Goal: Transaction & Acquisition: Purchase product/service

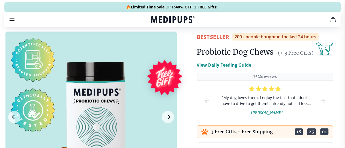
click at [31, 85] on img at bounding box center [20, 87] width 21 height 21
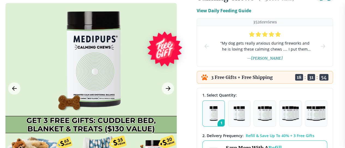
scroll to position [82, 0]
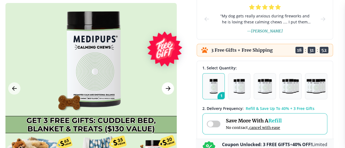
click at [169, 86] on icon "Next Image" at bounding box center [168, 88] width 7 height 7
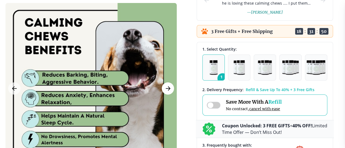
scroll to position [109, 0]
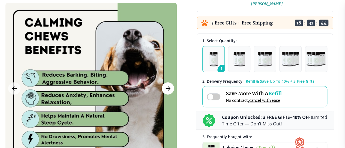
click at [169, 86] on icon "Next Image" at bounding box center [168, 88] width 7 height 7
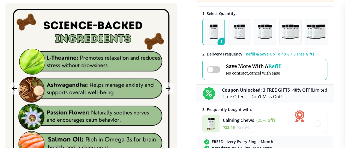
scroll to position [164, 0]
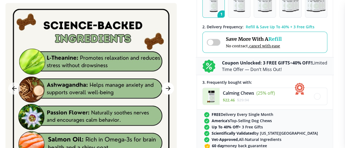
click at [166, 85] on icon "Next Image" at bounding box center [168, 88] width 7 height 7
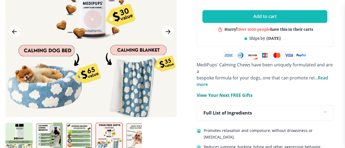
scroll to position [300, 0]
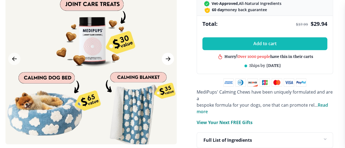
click at [168, 56] on icon "Next Image" at bounding box center [168, 59] width 7 height 7
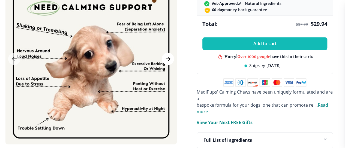
scroll to position [273, 0]
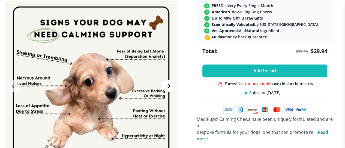
click at [164, 80] on button "Next Image" at bounding box center [168, 86] width 12 height 12
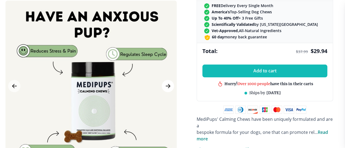
click at [165, 83] on icon "Next Image" at bounding box center [168, 86] width 7 height 7
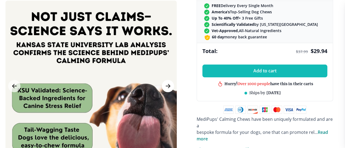
click at [168, 80] on button "Next Image" at bounding box center [168, 86] width 12 height 12
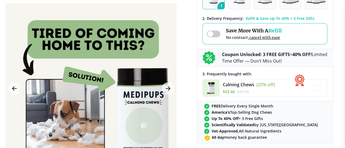
scroll to position [164, 0]
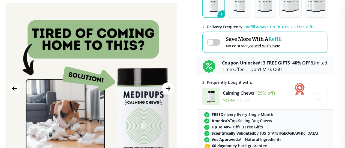
click at [169, 88] on icon "Next Image" at bounding box center [168, 89] width 4 height 4
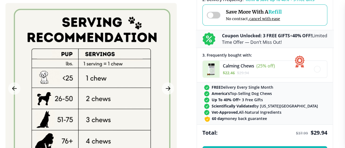
scroll to position [218, 0]
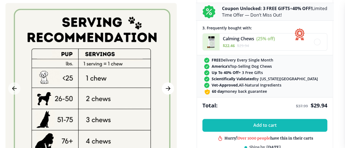
click at [167, 85] on icon "Next Image" at bounding box center [168, 88] width 7 height 7
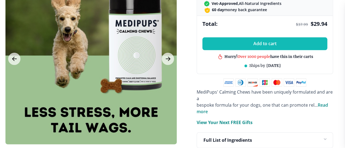
scroll to position [273, 0]
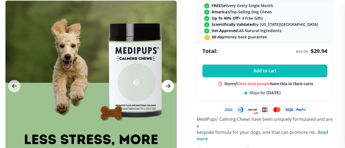
click at [168, 84] on icon "Next Image" at bounding box center [168, 86] width 4 height 4
